Goal: Task Accomplishment & Management: Use online tool/utility

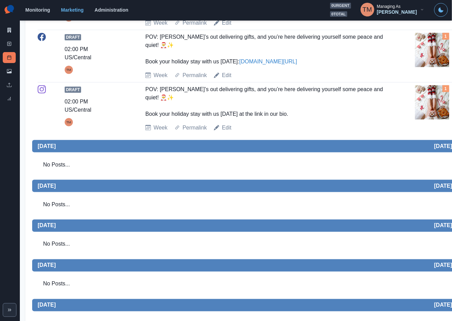
scroll to position [257, 0]
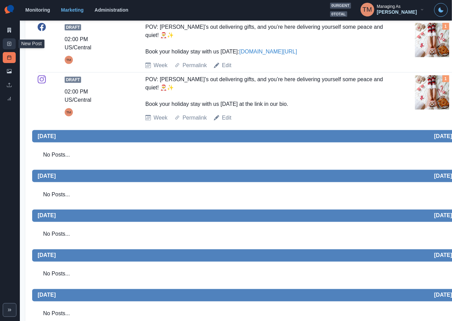
click at [10, 43] on icon at bounding box center [9, 43] width 5 height 5
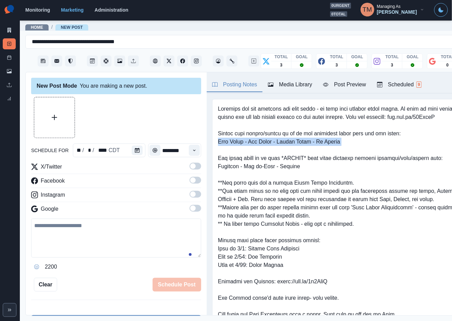
drag, startPoint x: 218, startPoint y: 151, endPoint x: 343, endPoint y: 154, distance: 124.4
click at [343, 154] on pre at bounding box center [342, 240] width 249 height 271
copy pre "[PERSON_NAME][GEOGRAPHIC_DATA] - [GEOGRAPHIC_DATA] - [GEOGRAPHIC_DATA] - [GEOGR…"
click at [10, 61] on link "Post Schedule" at bounding box center [9, 57] width 13 height 11
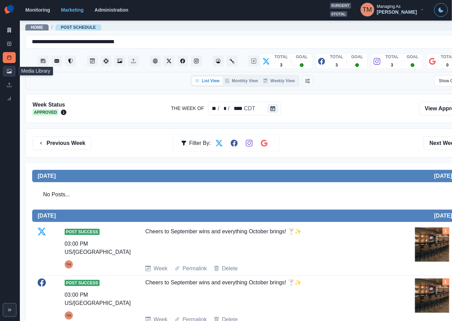
click at [7, 72] on icon at bounding box center [9, 71] width 5 height 4
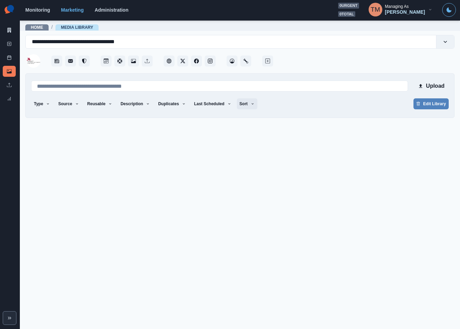
click at [251, 104] on icon "button" at bounding box center [253, 104] width 4 height 4
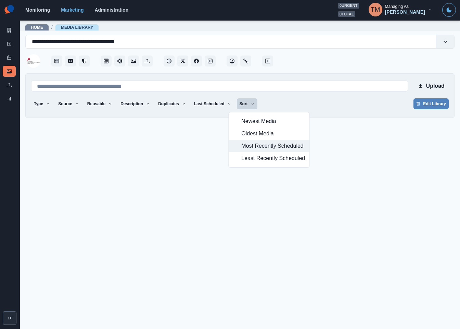
click at [250, 147] on span "Most Recently Scheduled" at bounding box center [273, 146] width 64 height 8
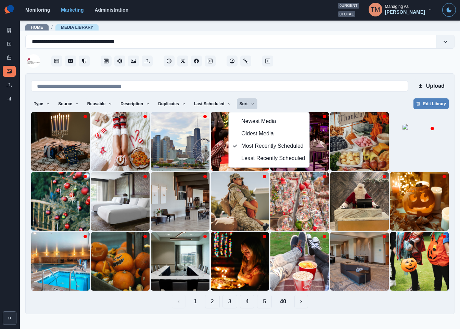
click at [269, 101] on div "Type Any Image Video Source Any Upload Social Manager Found: Instagram Found: G…" at bounding box center [240, 104] width 418 height 12
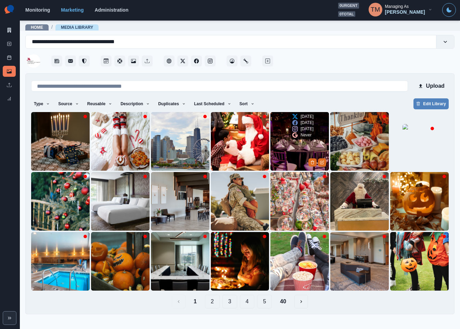
click at [286, 142] on img at bounding box center [300, 141] width 59 height 59
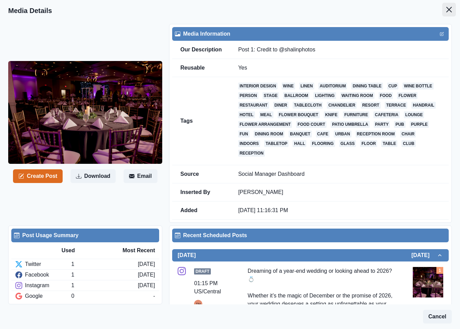
click at [447, 10] on icon "Close" at bounding box center [449, 9] width 5 height 5
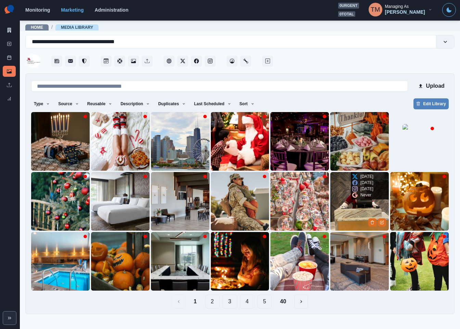
click at [353, 211] on img at bounding box center [360, 201] width 59 height 59
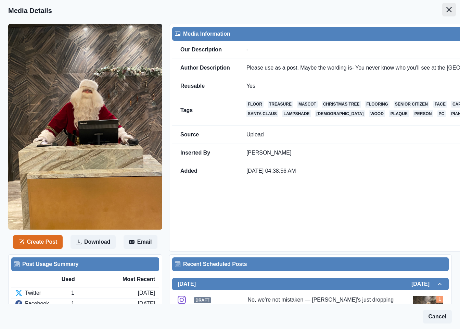
click at [447, 12] on icon "Close" at bounding box center [449, 9] width 5 height 5
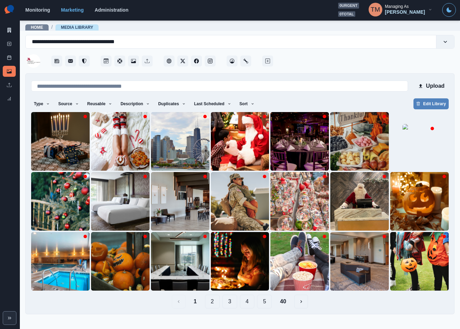
click at [215, 303] on button "2" at bounding box center [212, 302] width 15 height 14
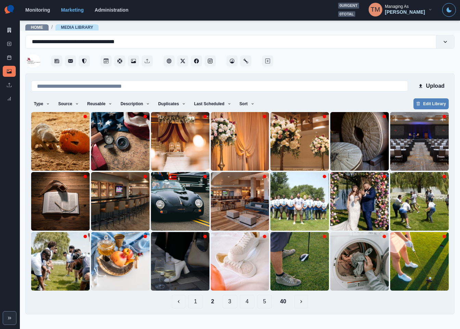
click at [228, 305] on button "3" at bounding box center [230, 302] width 15 height 14
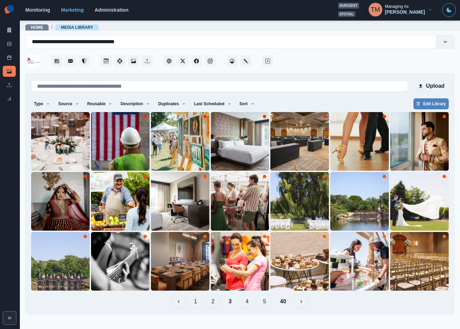
click at [250, 302] on button "4" at bounding box center [247, 302] width 15 height 14
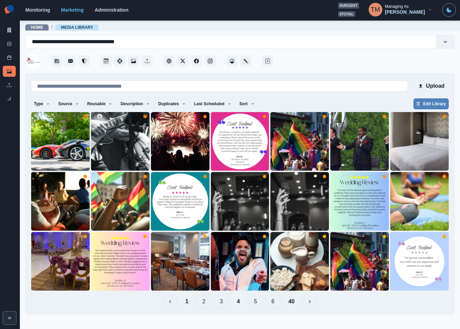
click at [254, 302] on button "5" at bounding box center [255, 302] width 15 height 14
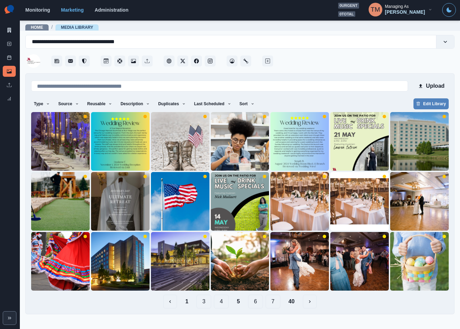
click at [257, 300] on button "6" at bounding box center [255, 302] width 15 height 14
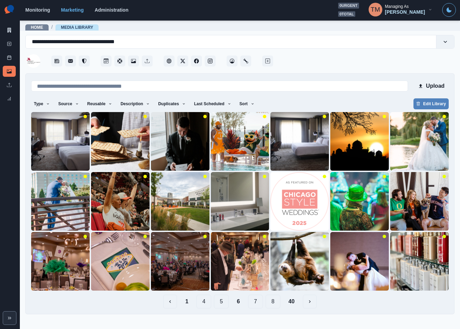
click at [257, 304] on button "7" at bounding box center [255, 302] width 15 height 14
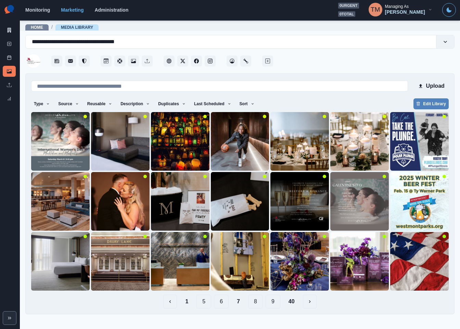
click at [256, 302] on button "8" at bounding box center [255, 302] width 15 height 14
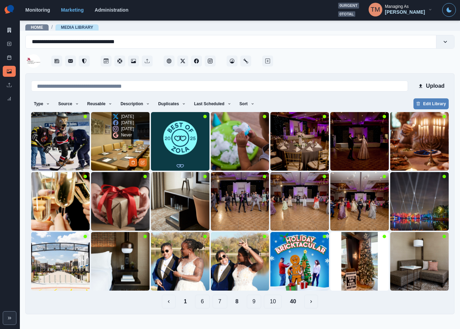
click at [109, 151] on img at bounding box center [120, 141] width 59 height 59
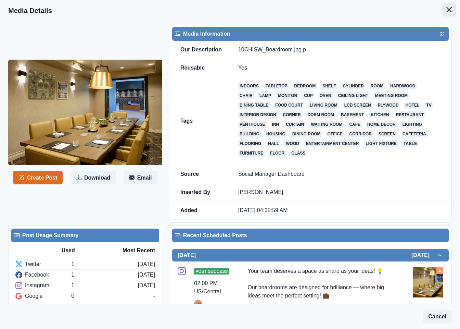
click at [443, 13] on button "Close" at bounding box center [450, 10] width 14 height 14
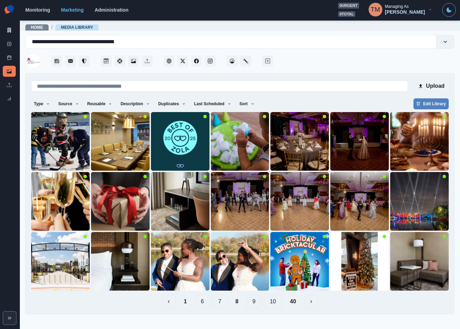
click at [255, 302] on button "9" at bounding box center [254, 302] width 15 height 14
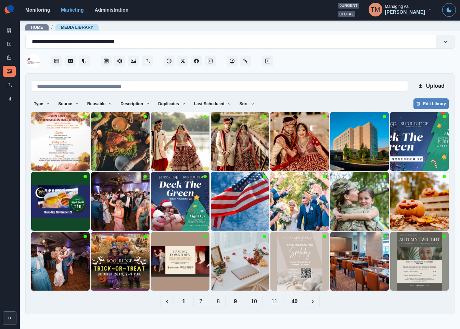
click at [257, 302] on button "10" at bounding box center [254, 302] width 18 height 14
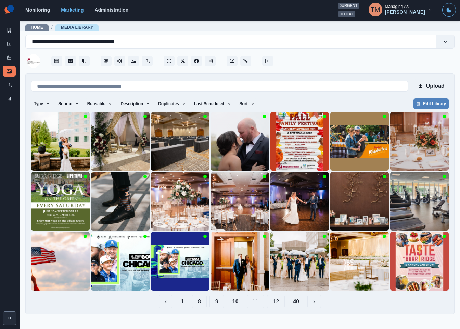
click at [255, 302] on button "11" at bounding box center [256, 302] width 18 height 14
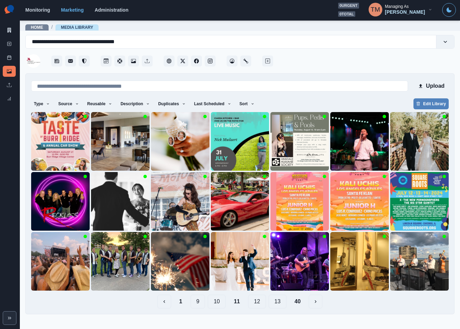
click at [258, 299] on button "12" at bounding box center [257, 302] width 18 height 14
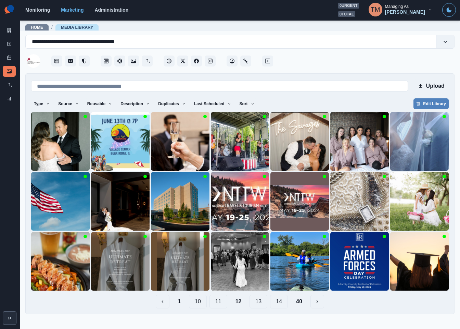
click at [256, 300] on button "13" at bounding box center [259, 302] width 18 height 14
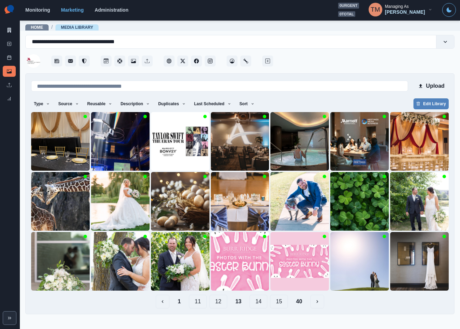
click at [257, 301] on button "14" at bounding box center [259, 302] width 18 height 14
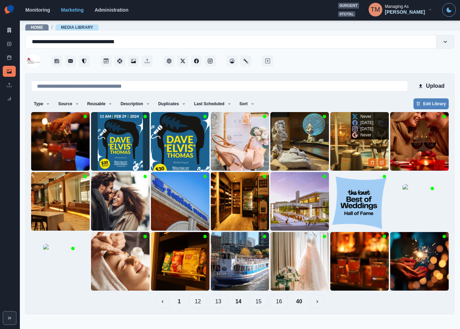
click at [349, 149] on img at bounding box center [360, 141] width 59 height 59
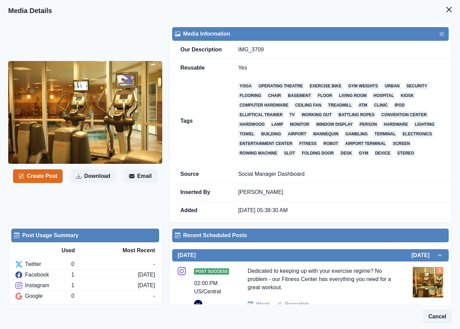
scroll to position [80, 0]
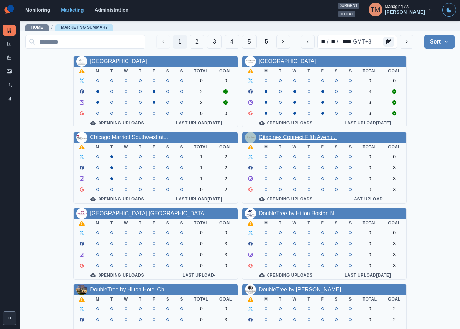
click at [291, 140] on link "Citadines Connect Fifth Avenu..." at bounding box center [298, 137] width 78 height 6
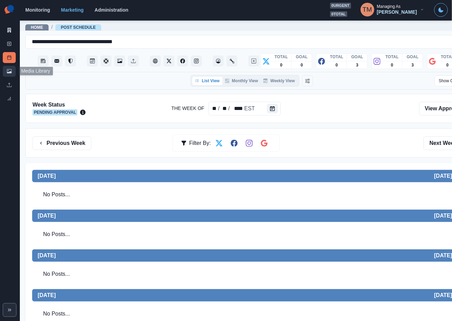
click at [8, 73] on icon at bounding box center [9, 71] width 5 height 5
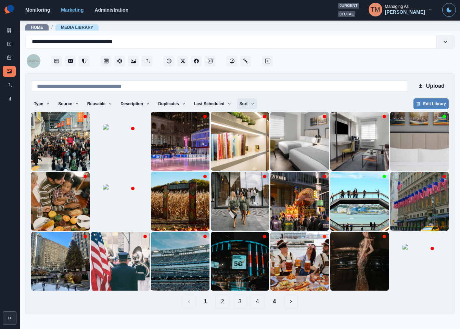
click at [251, 105] on icon "button" at bounding box center [253, 104] width 4 height 4
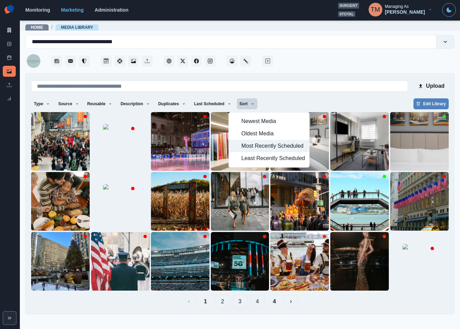
click at [261, 148] on span "Most Recently Scheduled" at bounding box center [273, 146] width 64 height 8
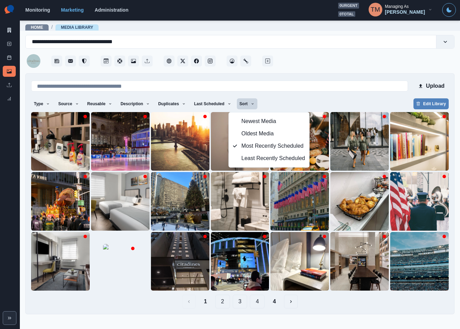
click at [317, 99] on div "Type Any Image Video Source Any Upload Social Manager Found: Instagram Found: G…" at bounding box center [240, 104] width 418 height 12
